Goal: Information Seeking & Learning: Learn about a topic

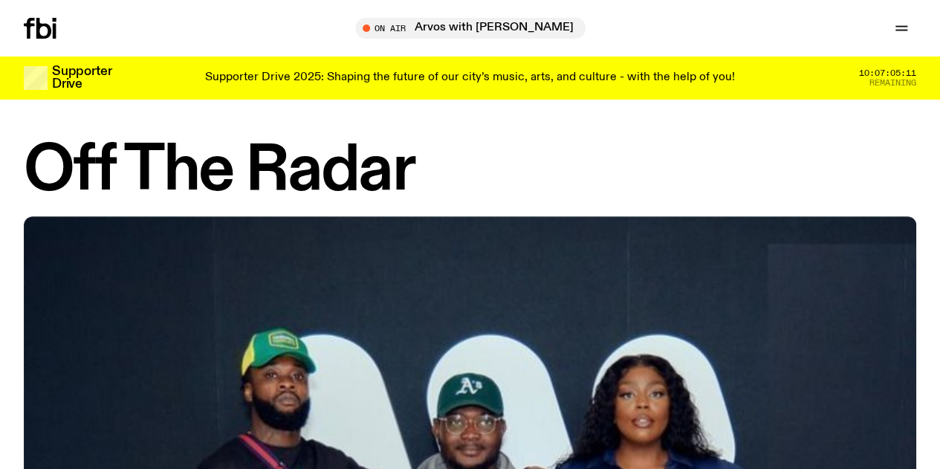
click at [0, 0] on link "Schedule" at bounding box center [0, 0] width 0 height 0
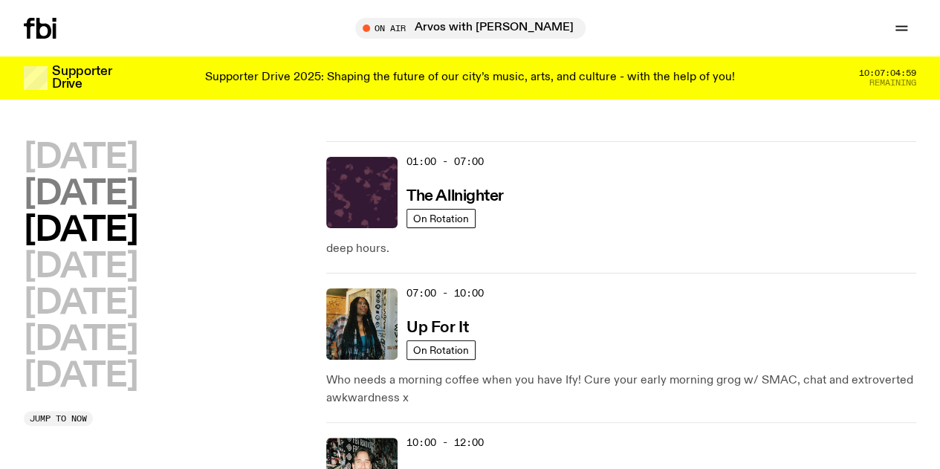
click at [122, 189] on h2 "[DATE]" at bounding box center [81, 194] width 114 height 33
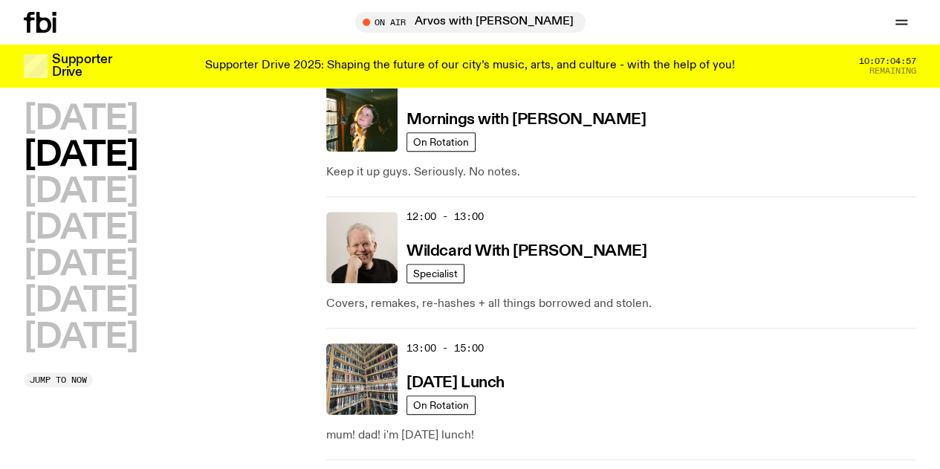
scroll to position [466, 0]
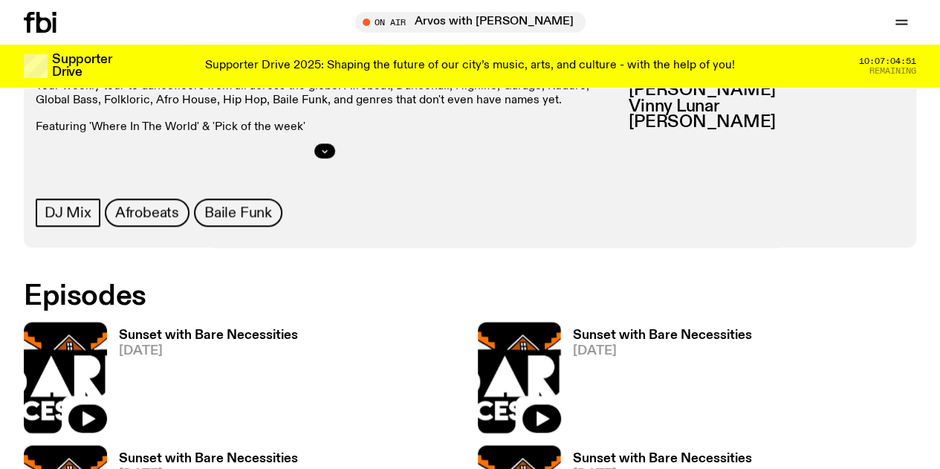
scroll to position [691, 0]
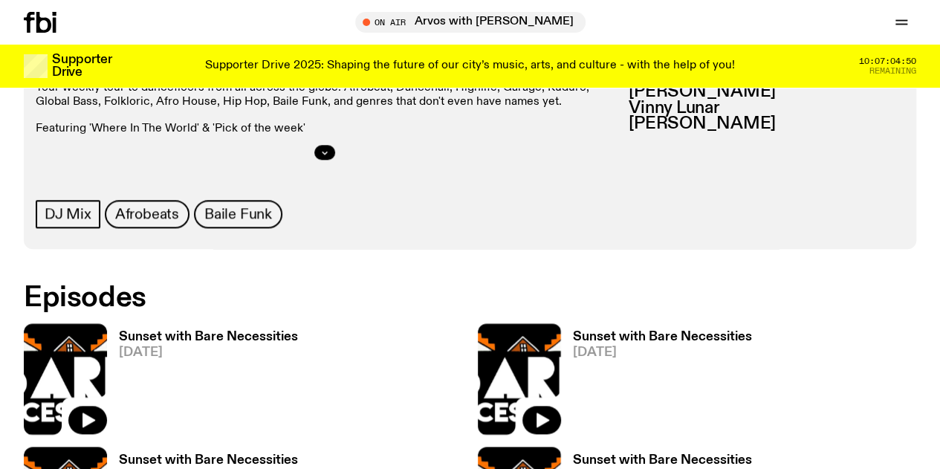
click at [228, 323] on div "Sunset with Bare Necessities [DATE]" at bounding box center [202, 378] width 191 height 111
click at [226, 331] on h3 "Sunset with Bare Necessities" at bounding box center [208, 337] width 179 height 13
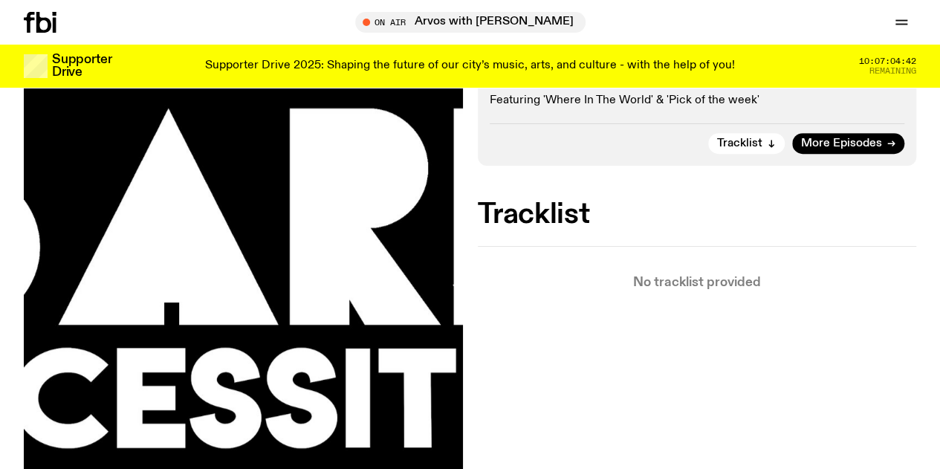
scroll to position [334, 0]
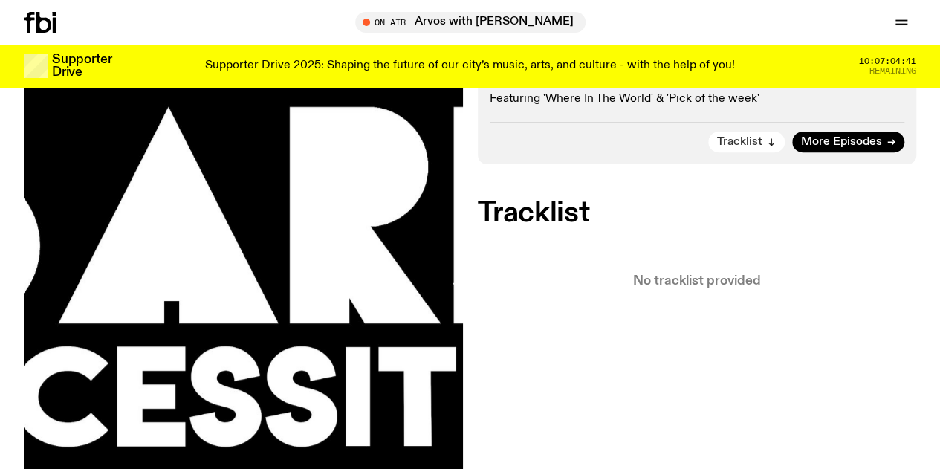
click at [731, 148] on span "Tracklist" at bounding box center [739, 142] width 45 height 11
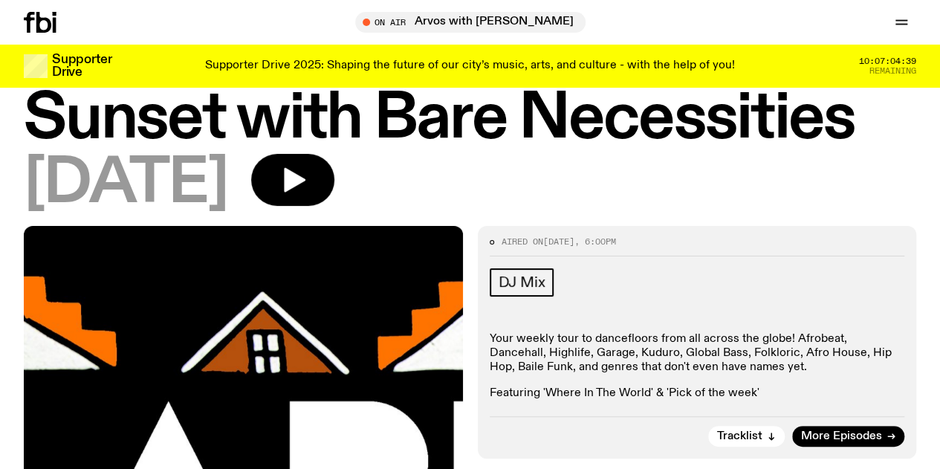
scroll to position [40, 0]
click at [308, 195] on icon "button" at bounding box center [293, 180] width 30 height 30
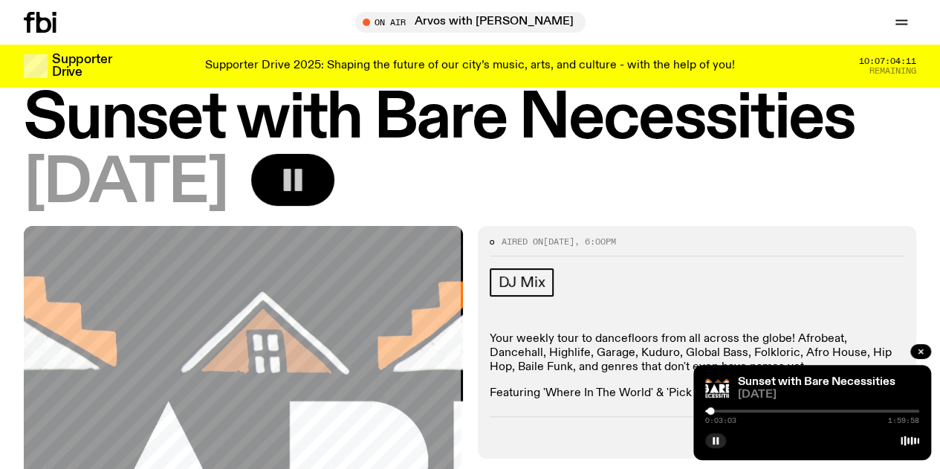
click at [712, 412] on div at bounding box center [710, 410] width 7 height 7
drag, startPoint x: 706, startPoint y: 412, endPoint x: 719, endPoint y: 413, distance: 13.5
click at [719, 413] on div at bounding box center [718, 410] width 7 height 7
click at [718, 409] on div at bounding box center [812, 410] width 214 height 3
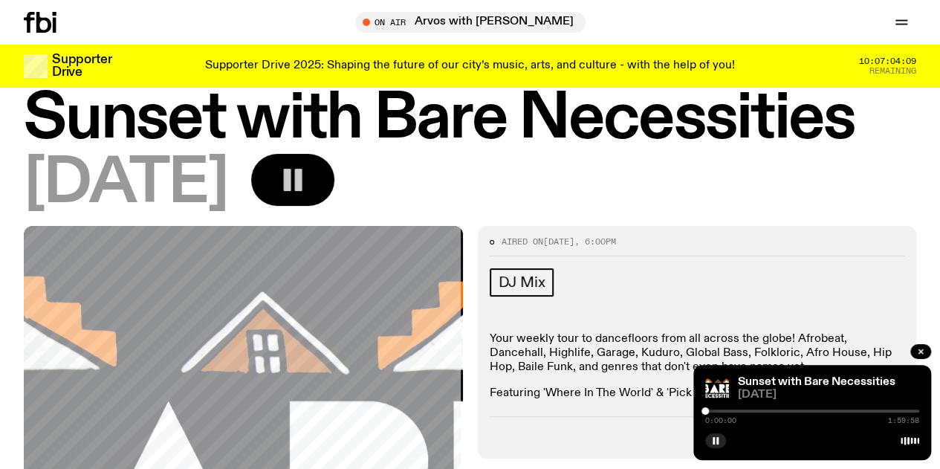
click at [718, 409] on div at bounding box center [812, 410] width 214 height 3
click at [719, 409] on div at bounding box center [812, 410] width 214 height 3
click at [721, 409] on div at bounding box center [812, 410] width 214 height 3
click at [722, 409] on div at bounding box center [812, 410] width 214 height 3
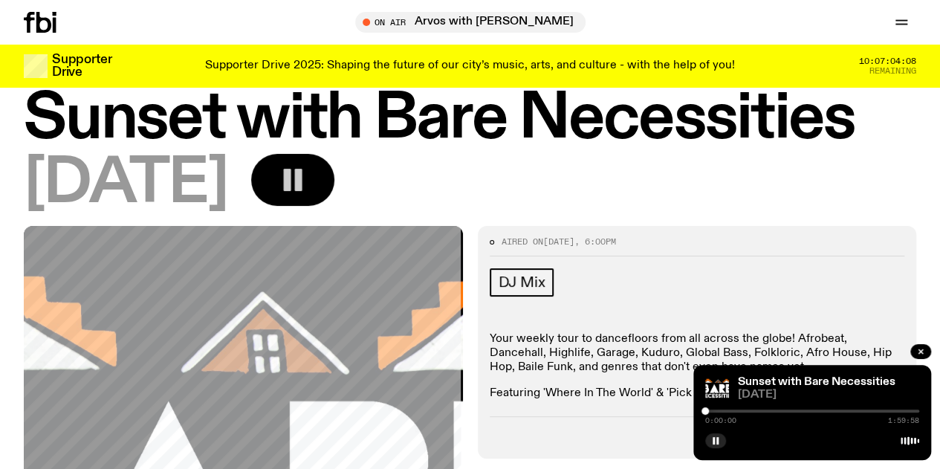
click at [722, 409] on div at bounding box center [812, 410] width 214 height 3
click at [916, 439] on icon at bounding box center [910, 441] width 19 height 12
click at [918, 347] on icon "button" at bounding box center [920, 351] width 9 height 9
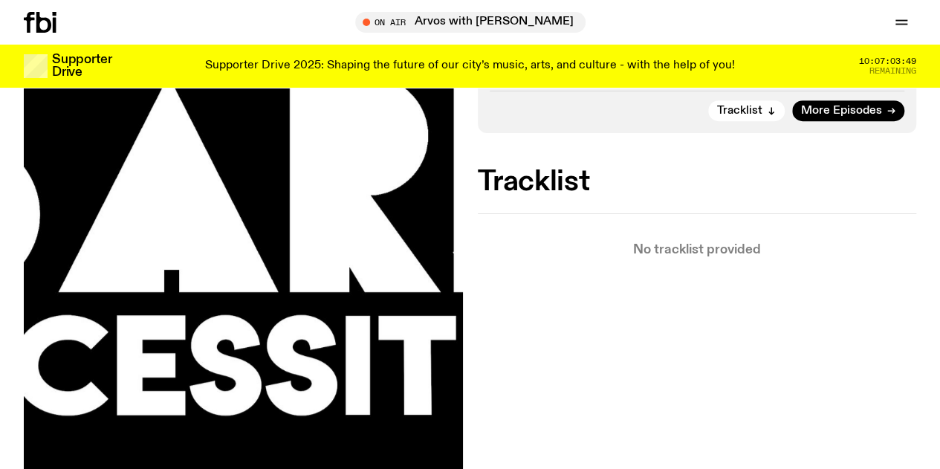
scroll to position [189, 0]
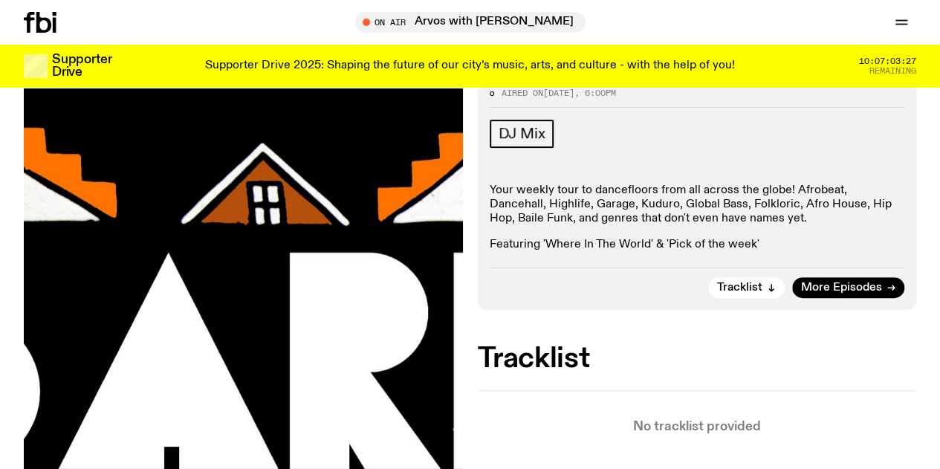
click at [554, 99] on span "[DATE]" at bounding box center [558, 93] width 31 height 12
click at [530, 142] on span "DJ Mix" at bounding box center [522, 134] width 47 height 16
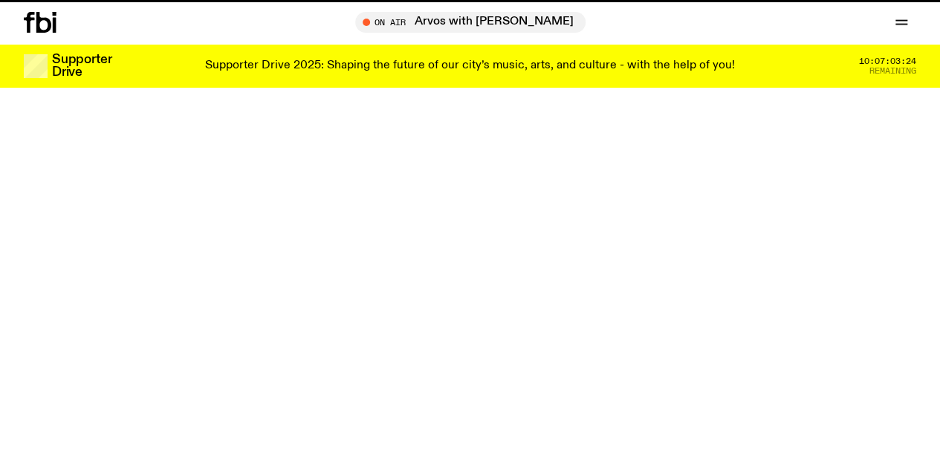
scroll to position [189, 0]
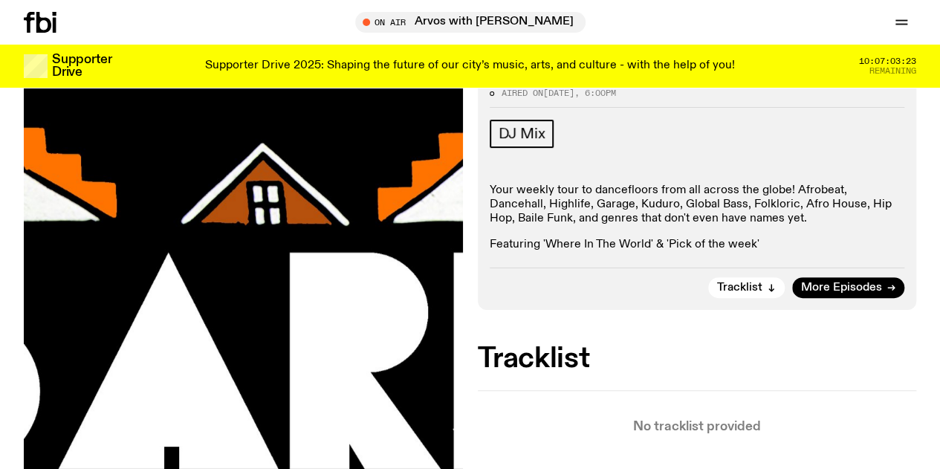
click at [305, 44] on icon "button" at bounding box center [295, 31] width 22 height 25
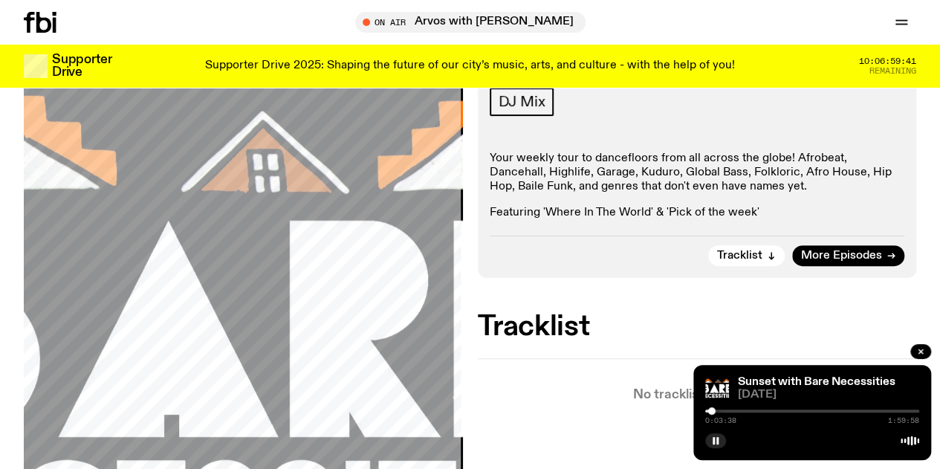
scroll to position [220, 0]
click at [713, 438] on rect "button" at bounding box center [714, 440] width 2 height 7
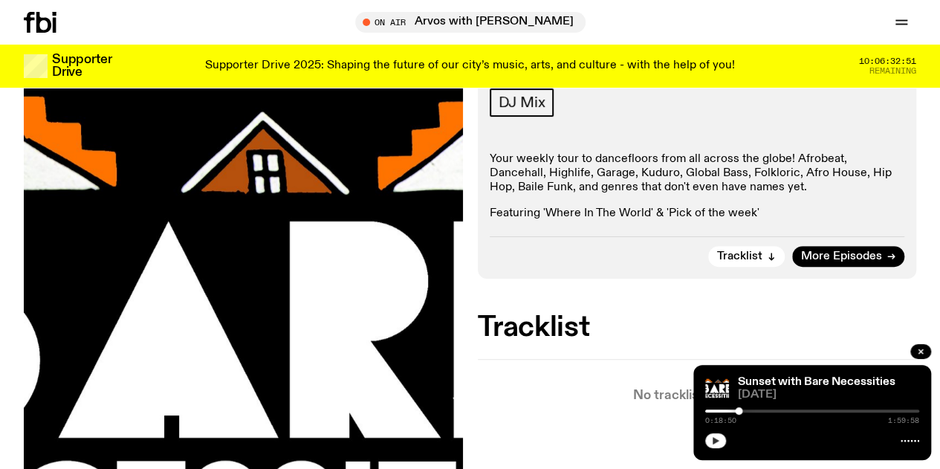
click at [724, 442] on button "button" at bounding box center [715, 440] width 21 height 15
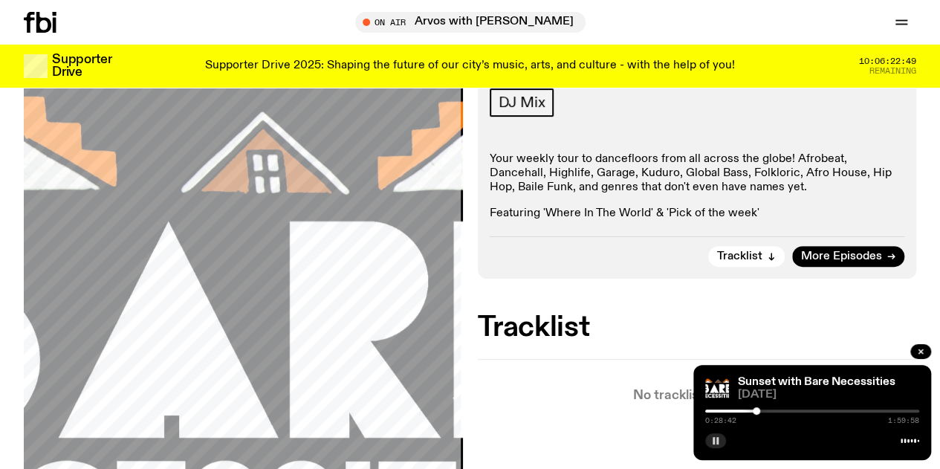
click at [707, 438] on button "button" at bounding box center [715, 440] width 21 height 15
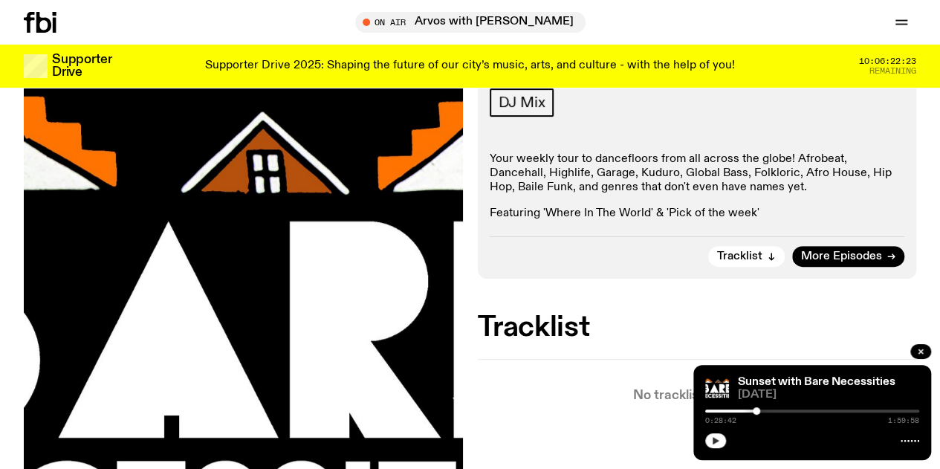
click at [714, 439] on icon "button" at bounding box center [716, 440] width 7 height 7
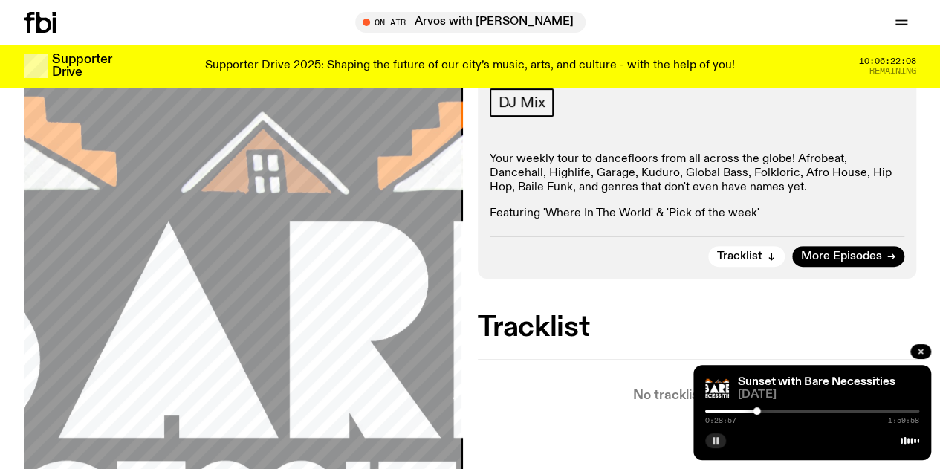
click at [714, 439] on rect "button" at bounding box center [714, 440] width 2 height 7
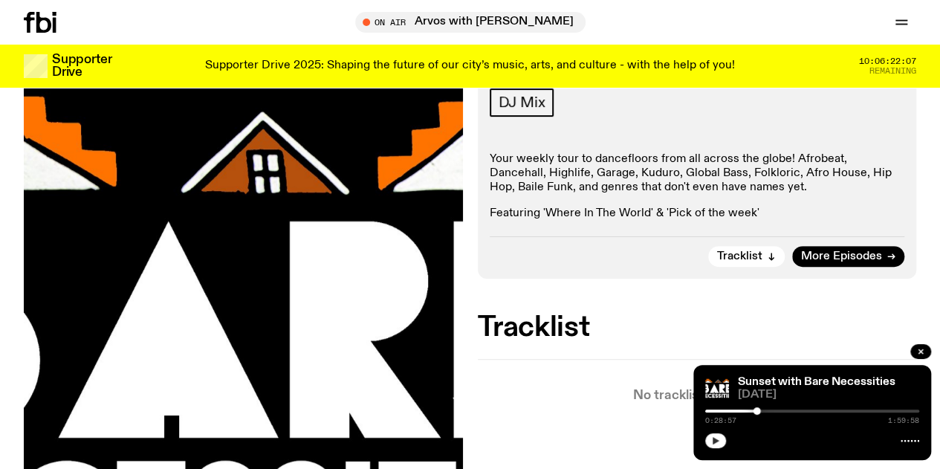
click at [714, 439] on icon "button" at bounding box center [716, 440] width 7 height 7
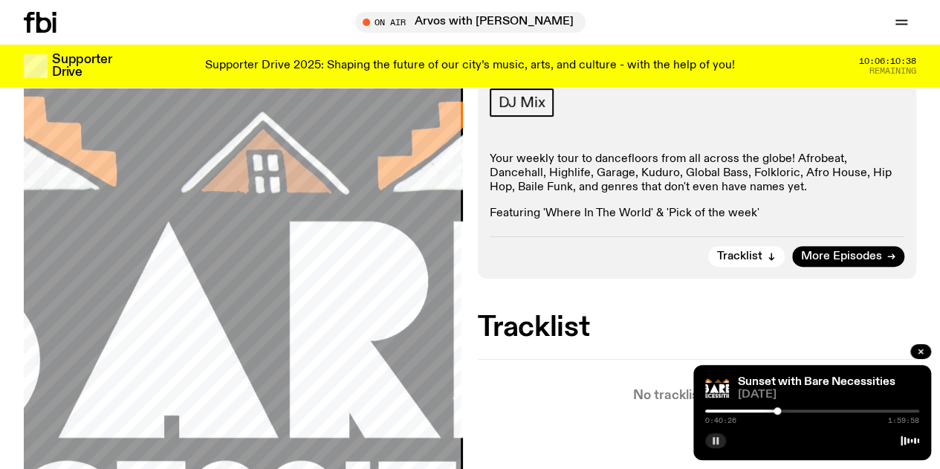
click at [719, 444] on icon "button" at bounding box center [715, 440] width 9 height 9
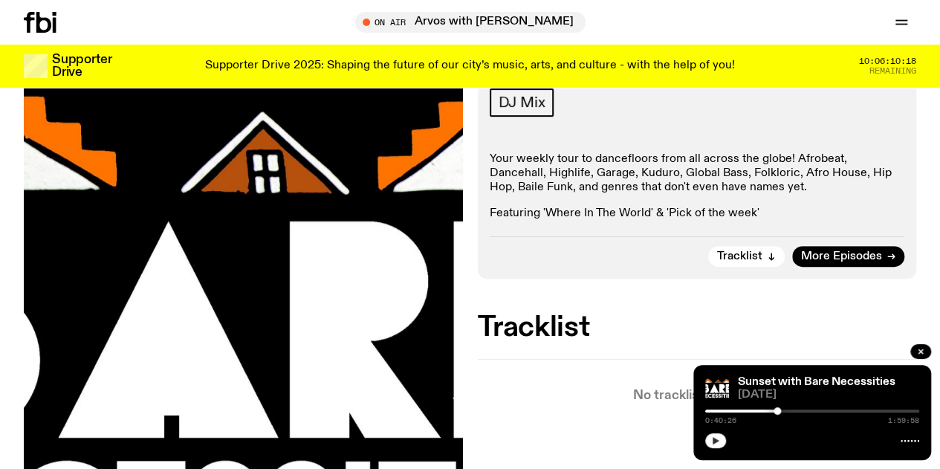
click at [710, 437] on button "button" at bounding box center [715, 440] width 21 height 15
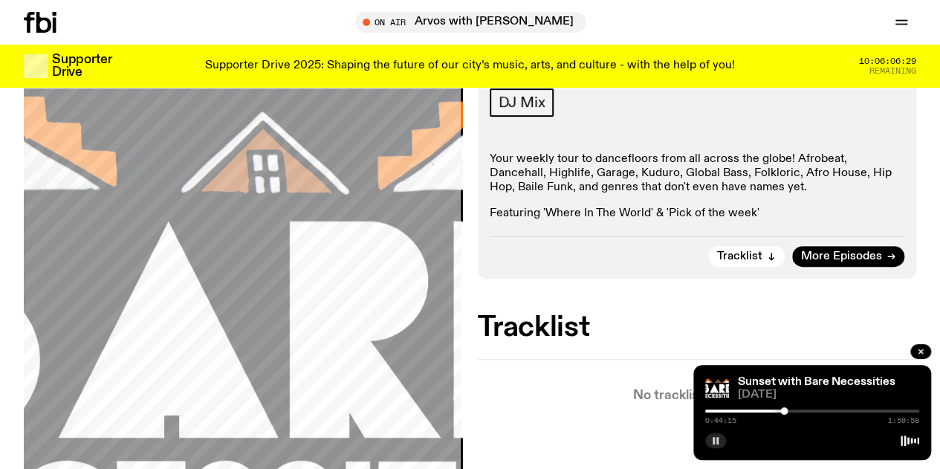
click at [716, 442] on icon "button" at bounding box center [715, 440] width 9 height 9
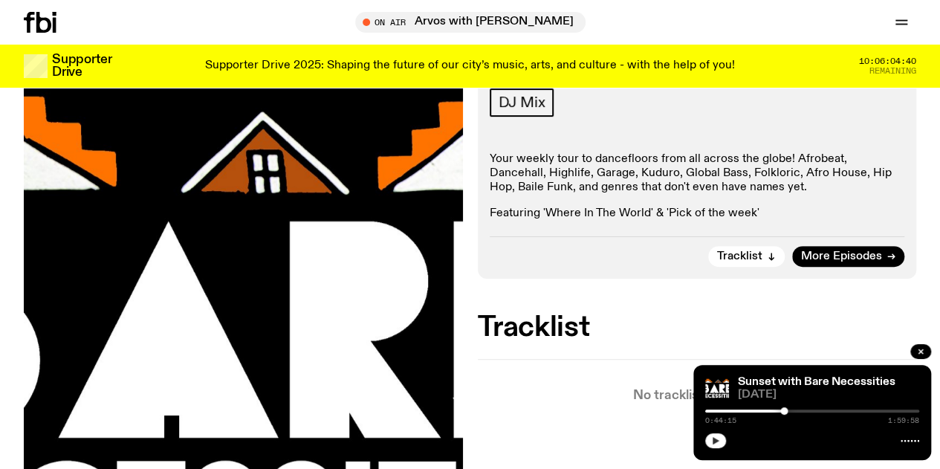
click at [715, 439] on icon "button" at bounding box center [716, 440] width 7 height 7
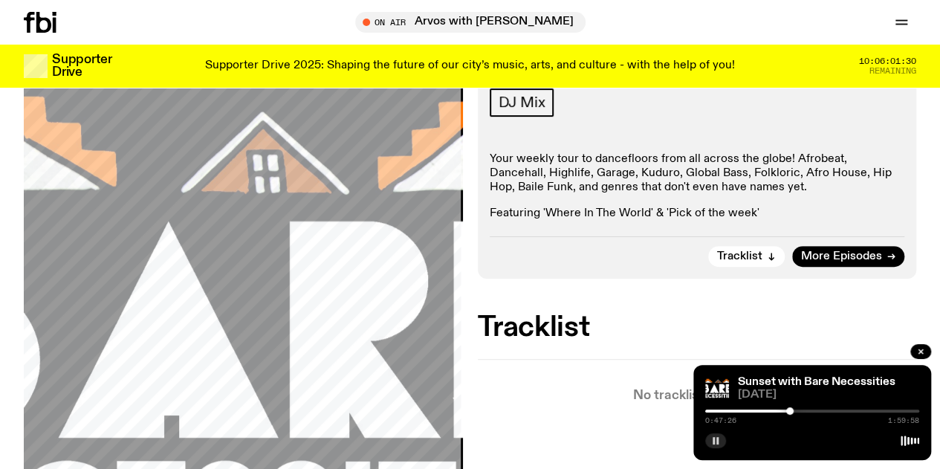
click at [711, 441] on icon "button" at bounding box center [715, 440] width 9 height 9
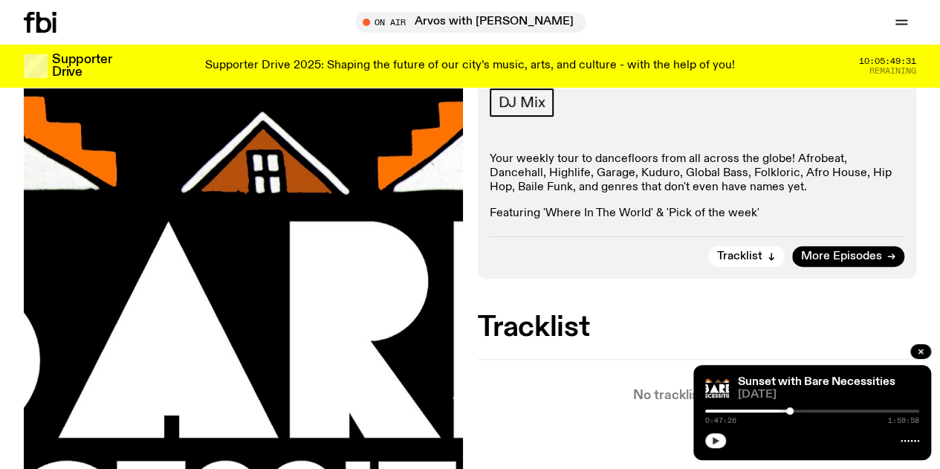
click at [597, 267] on div "Tracklist More Episodes" at bounding box center [697, 251] width 415 height 30
click at [711, 437] on icon "button" at bounding box center [715, 440] width 9 height 9
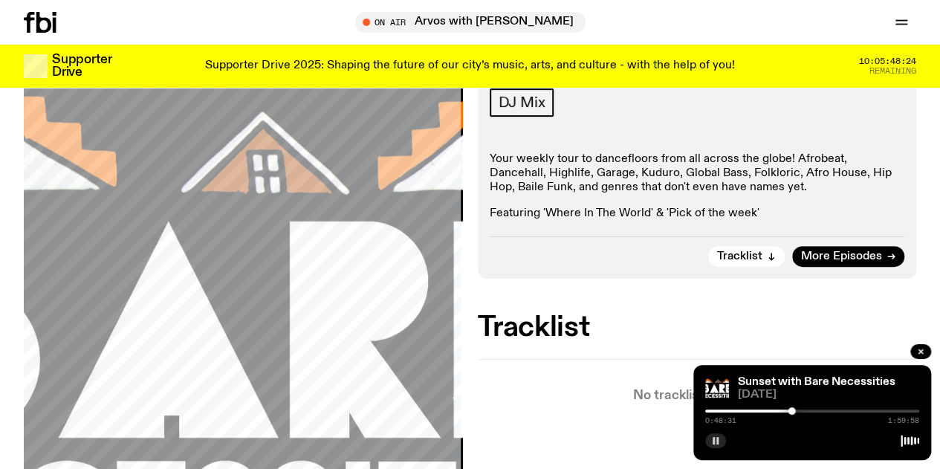
click at [711, 439] on icon "button" at bounding box center [715, 440] width 9 height 9
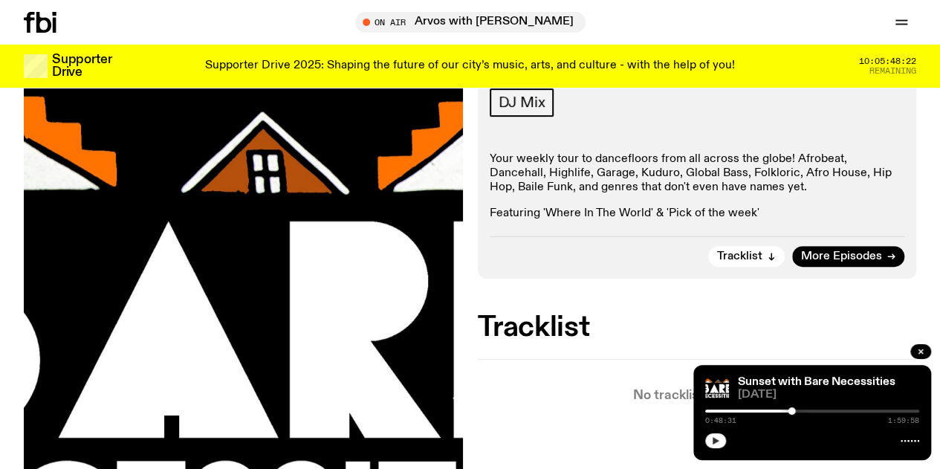
click at [711, 439] on icon "button" at bounding box center [715, 440] width 9 height 9
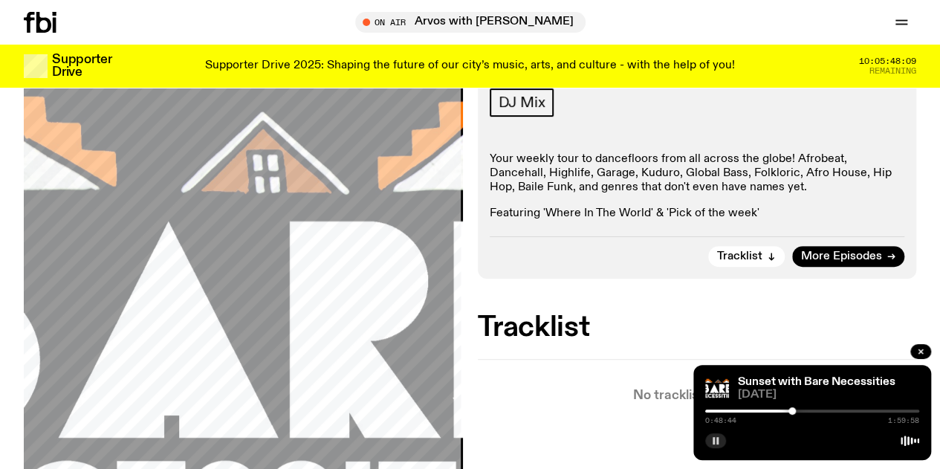
click at [711, 439] on icon "button" at bounding box center [715, 440] width 9 height 9
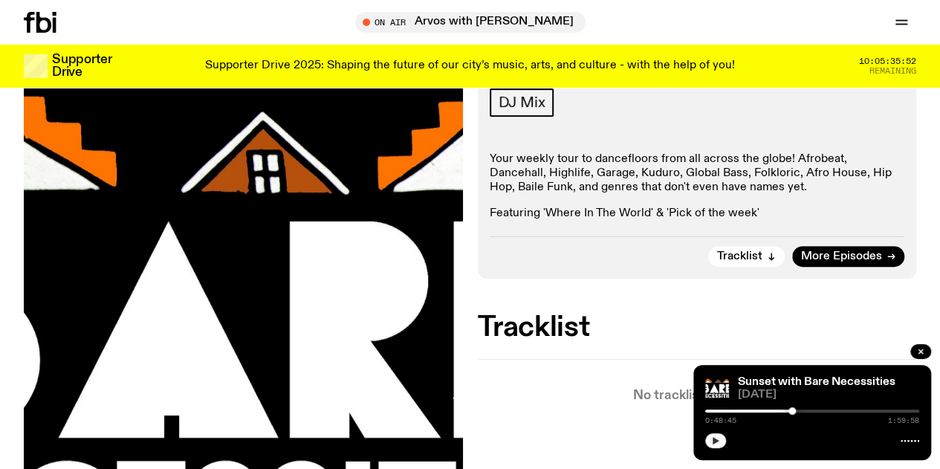
click at [717, 440] on icon "button" at bounding box center [715, 440] width 9 height 9
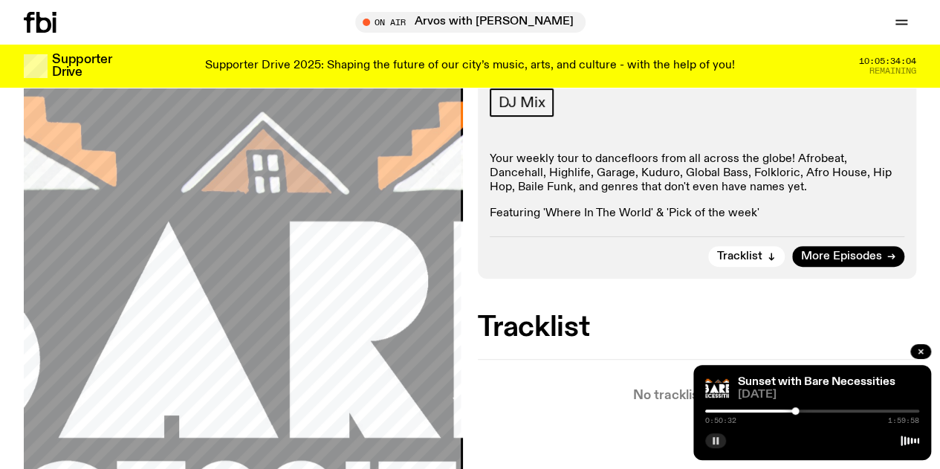
click at [724, 447] on div at bounding box center [812, 439] width 214 height 18
click at [707, 445] on button "button" at bounding box center [715, 440] width 21 height 15
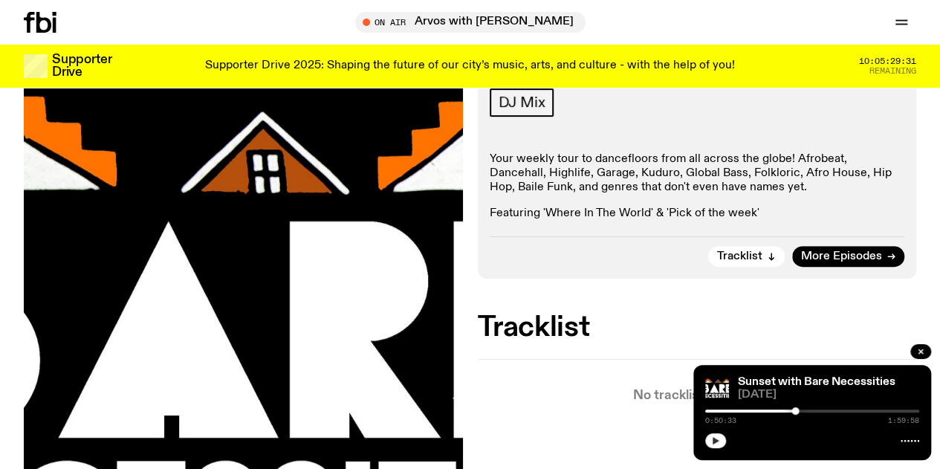
click at [713, 444] on icon "button" at bounding box center [715, 440] width 9 height 9
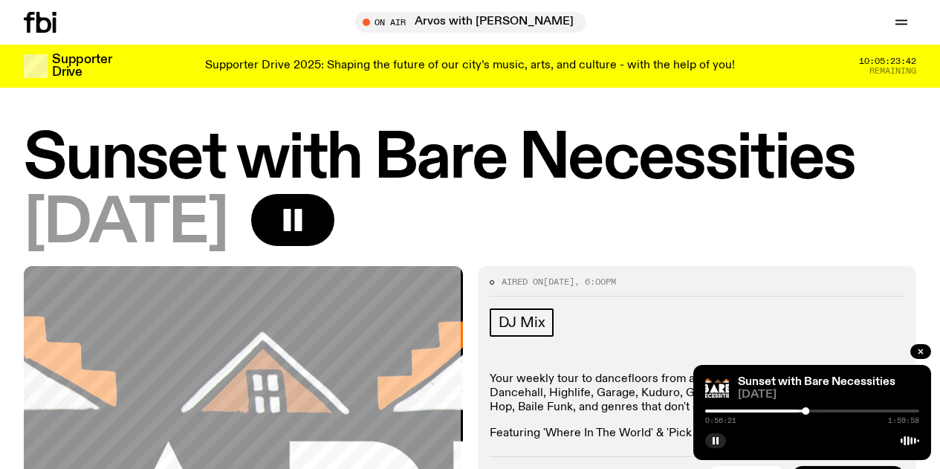
scroll to position [220, 0]
